Goal: Task Accomplishment & Management: Manage account settings

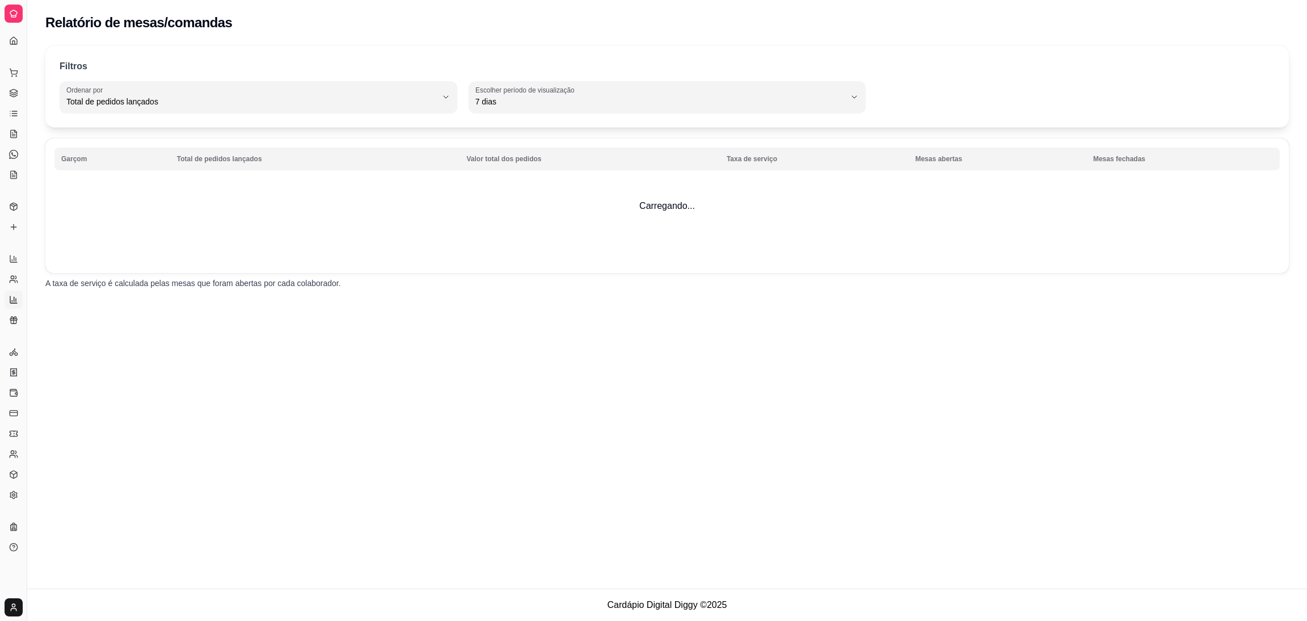
select select "TOTAL_OF_ORDERS"
select select "7"
click at [11, 255] on icon at bounding box center [13, 258] width 9 height 9
select select "ALL"
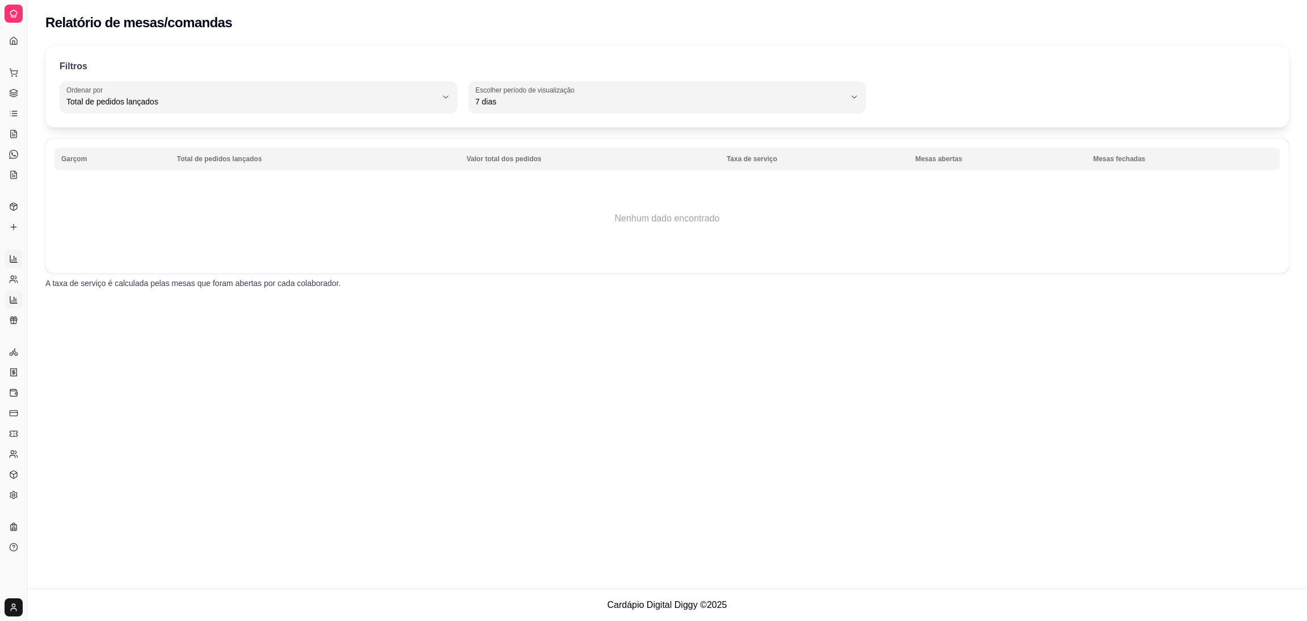
select select "0"
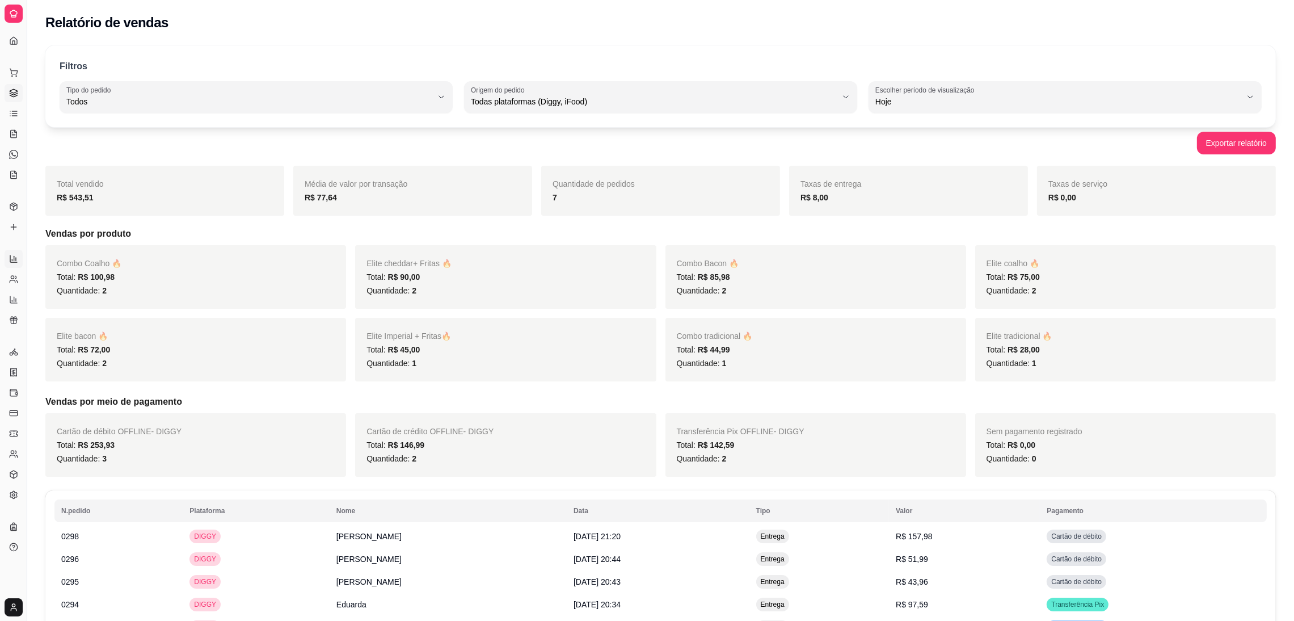
click at [12, 92] on icon at bounding box center [13, 91] width 7 height 4
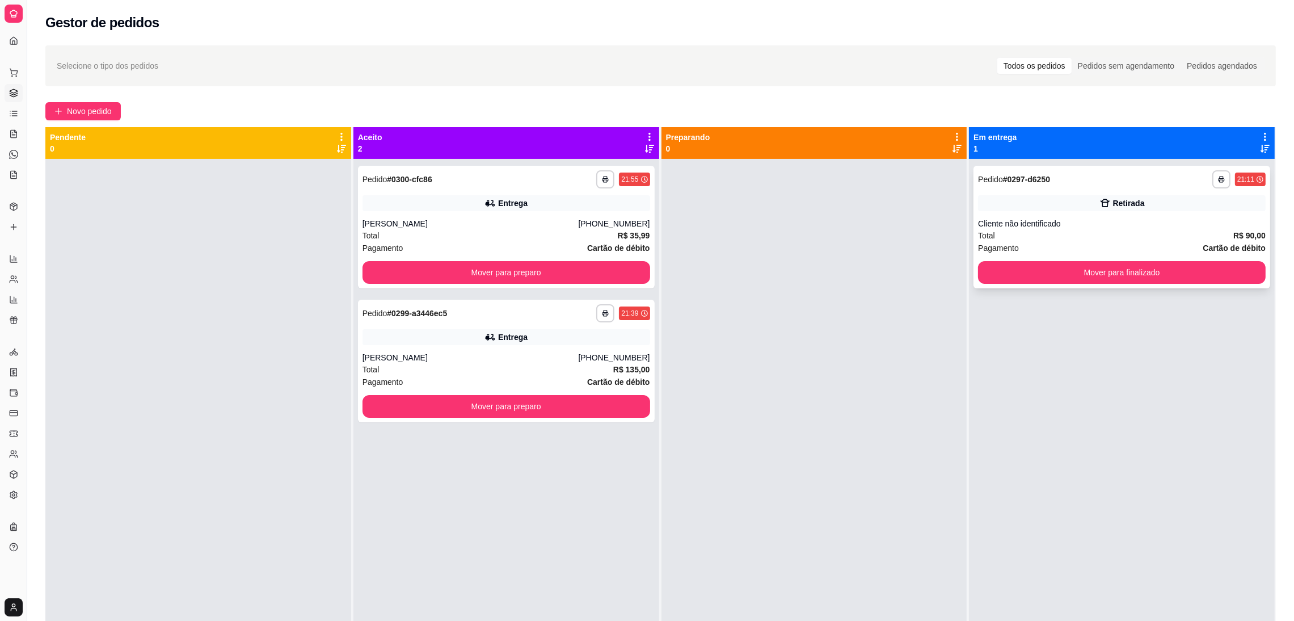
click at [1082, 216] on div "**********" at bounding box center [1122, 227] width 297 height 123
click at [594, 344] on div "Entrega" at bounding box center [507, 337] width 288 height 16
click at [498, 179] on div "**********" at bounding box center [507, 179] width 288 height 18
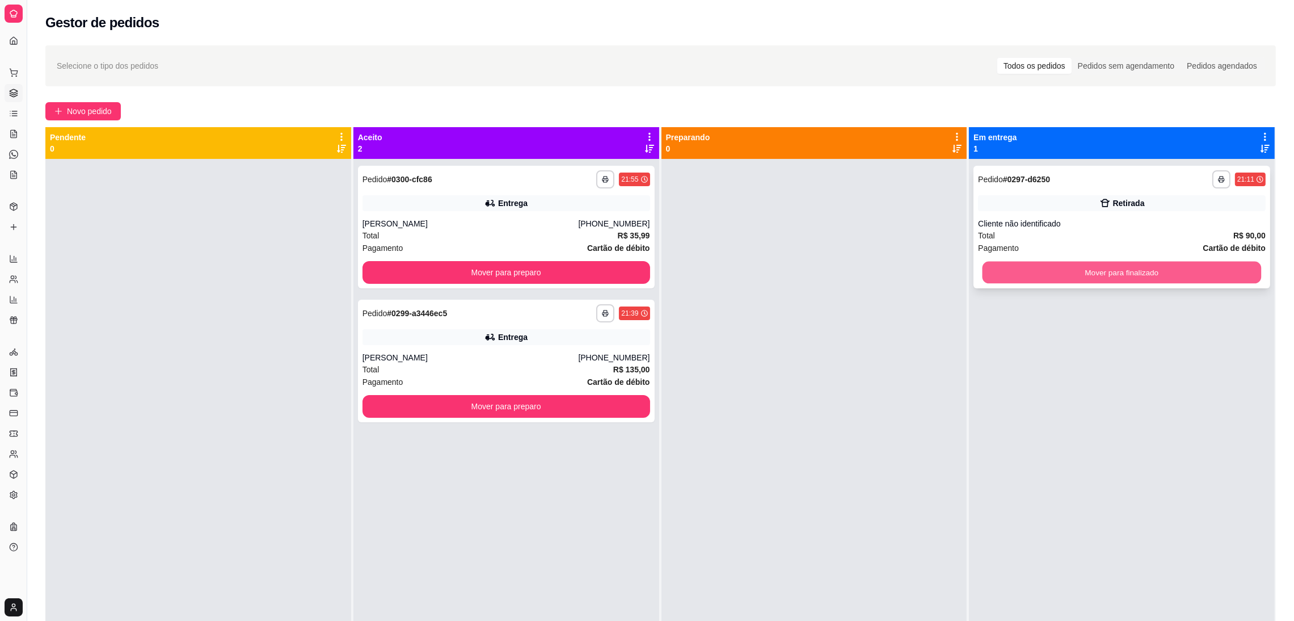
click at [1016, 261] on div "Mover para finalizado" at bounding box center [1122, 272] width 288 height 23
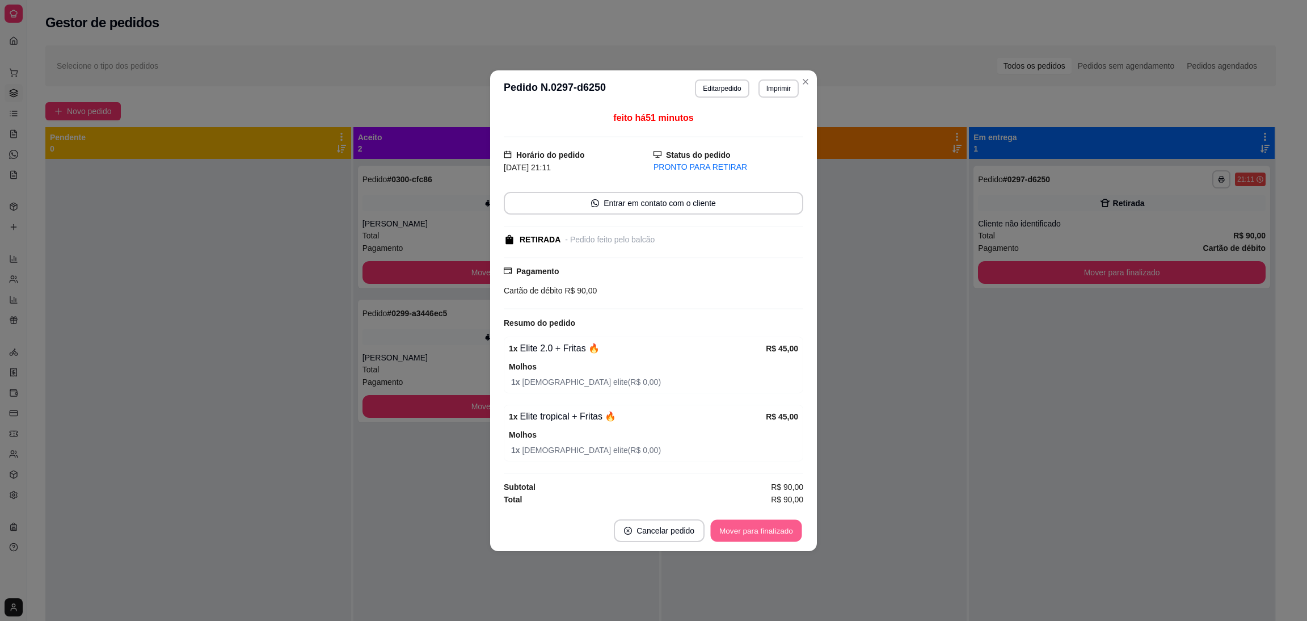
click at [743, 522] on button "Mover para finalizado" at bounding box center [756, 530] width 91 height 22
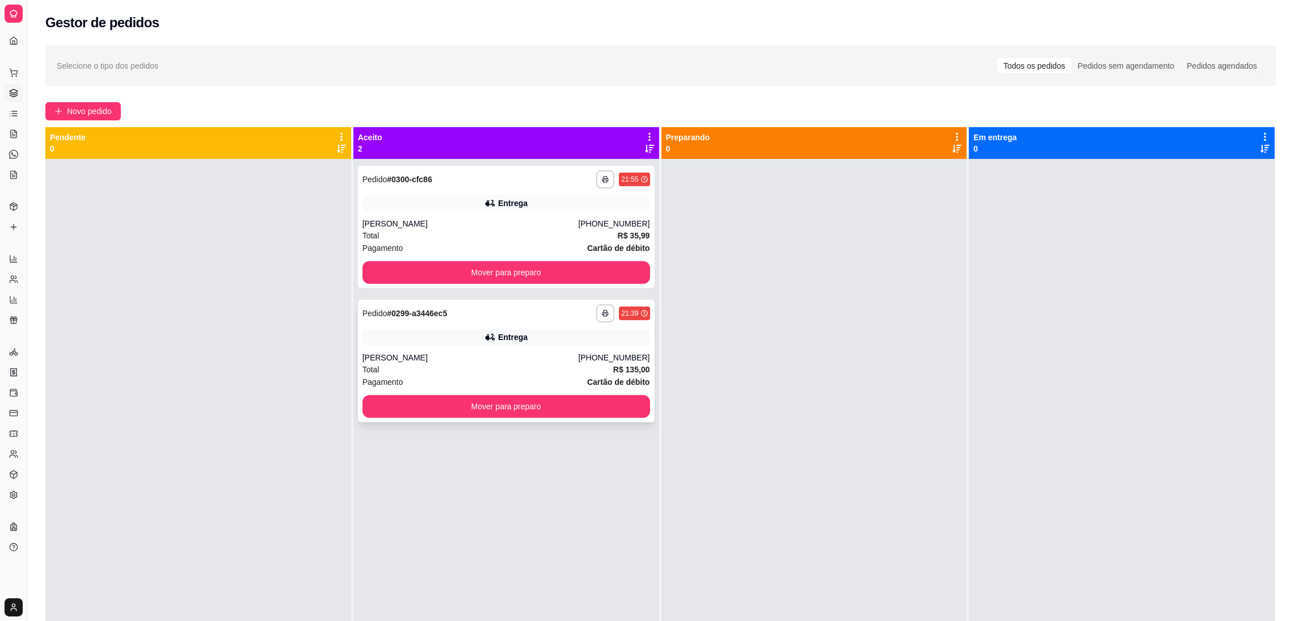
click at [424, 329] on div "Entrega" at bounding box center [507, 337] width 288 height 16
click at [377, 48] on div "Selecione o tipo dos pedidos Todos os pedidos Pedidos sem agendamento Pedidos a…" at bounding box center [660, 65] width 1231 height 41
click at [470, 189] on div "**********" at bounding box center [506, 227] width 297 height 123
click at [411, 352] on div "[PERSON_NAME]" at bounding box center [471, 357] width 216 height 11
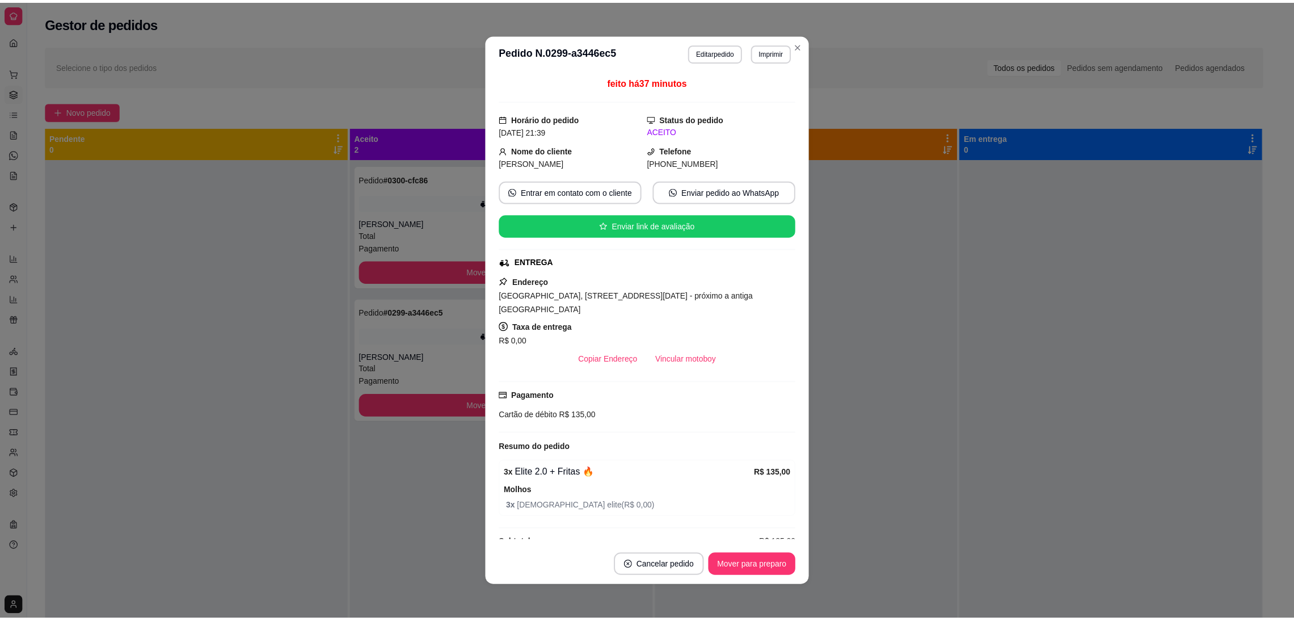
scroll to position [9, 0]
